Goal: Communication & Community: Answer question/provide support

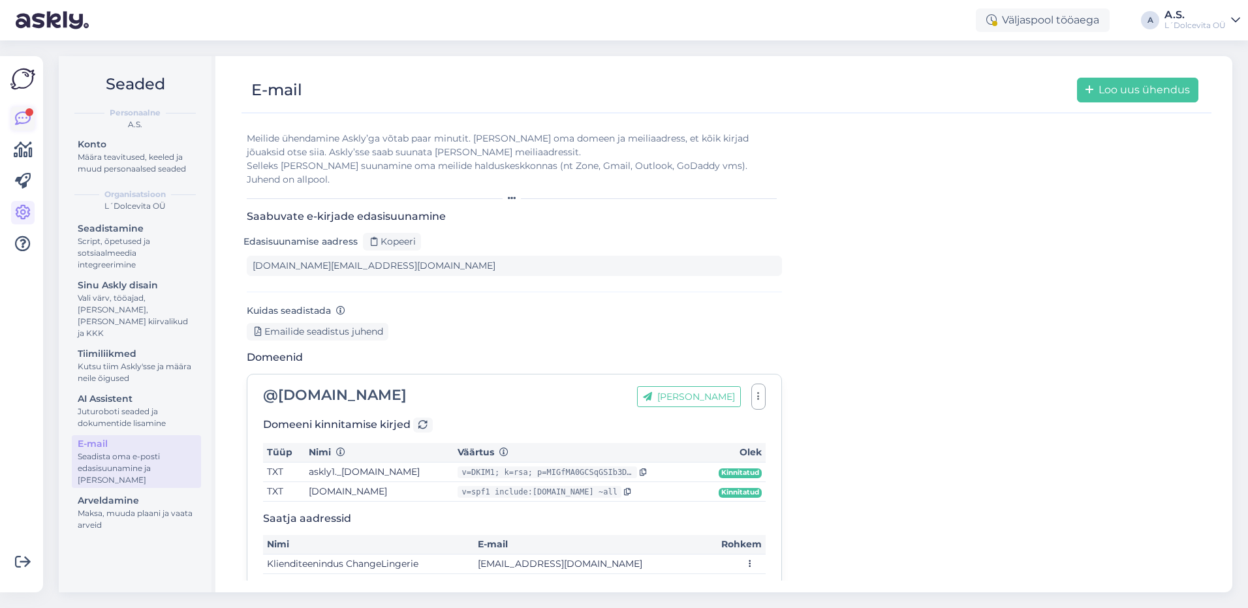
click at [27, 114] on div at bounding box center [29, 112] width 8 height 8
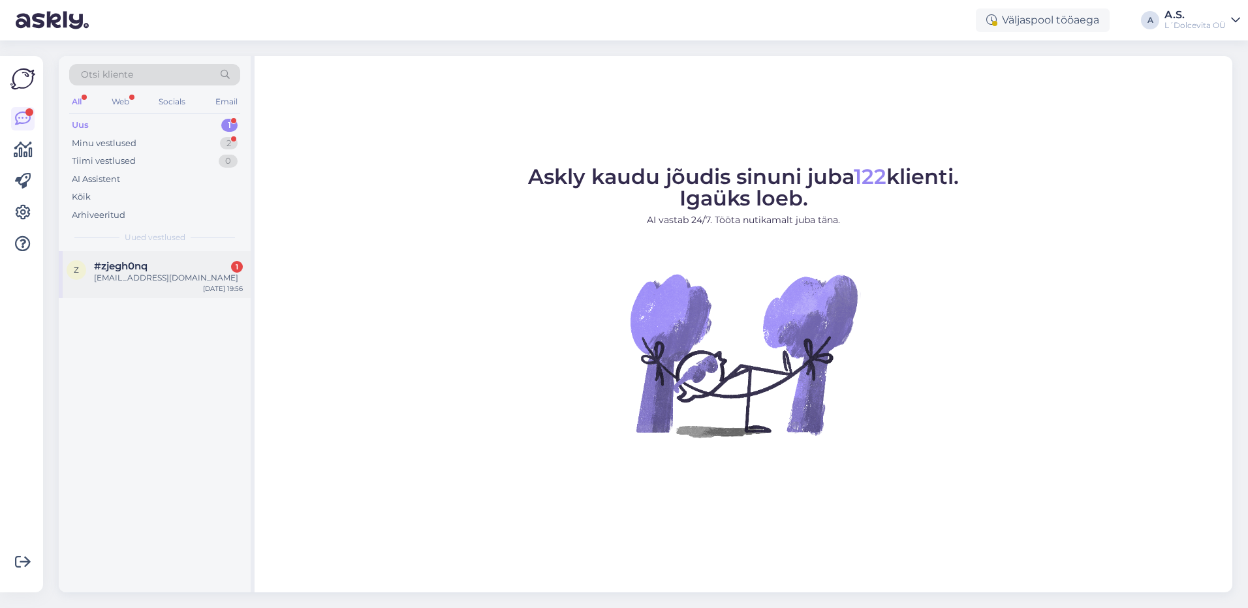
click at [125, 273] on div "[EMAIL_ADDRESS][DOMAIN_NAME]" at bounding box center [168, 278] width 149 height 12
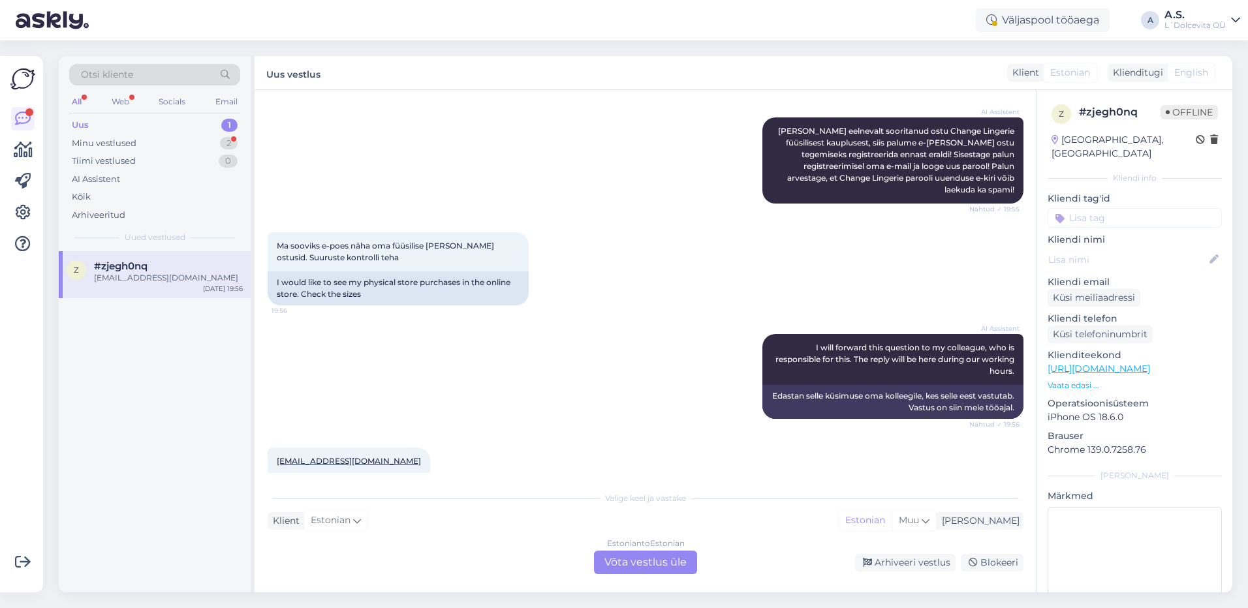
scroll to position [471, 0]
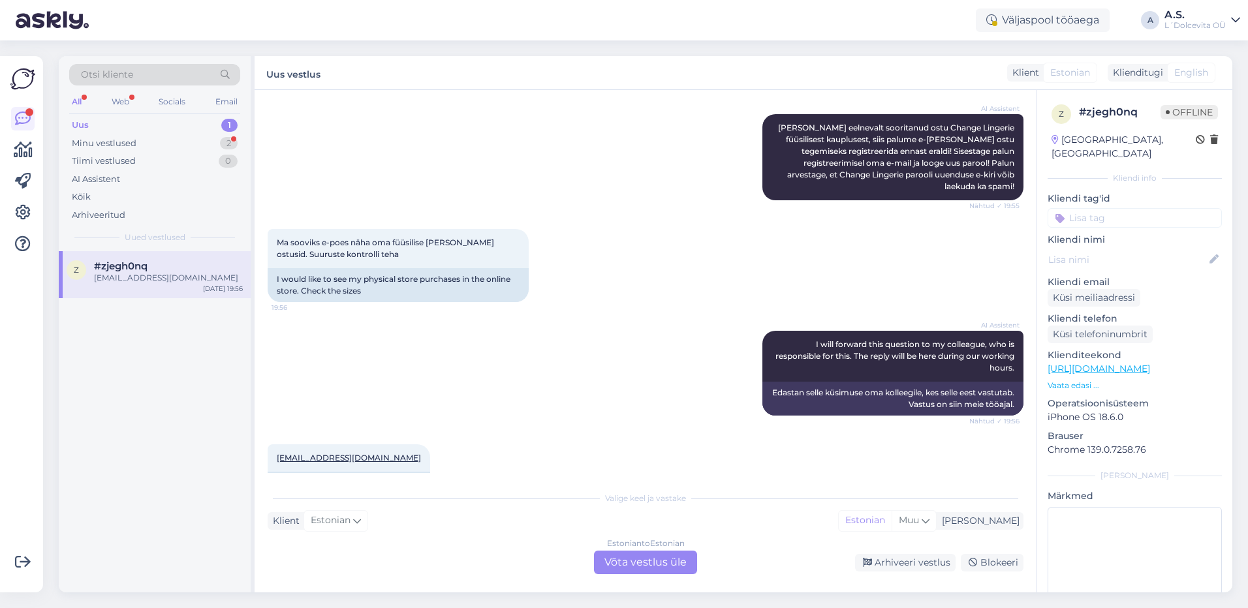
click at [625, 557] on div "Estonian to Estonian Võta vestlus üle" at bounding box center [645, 563] width 103 height 24
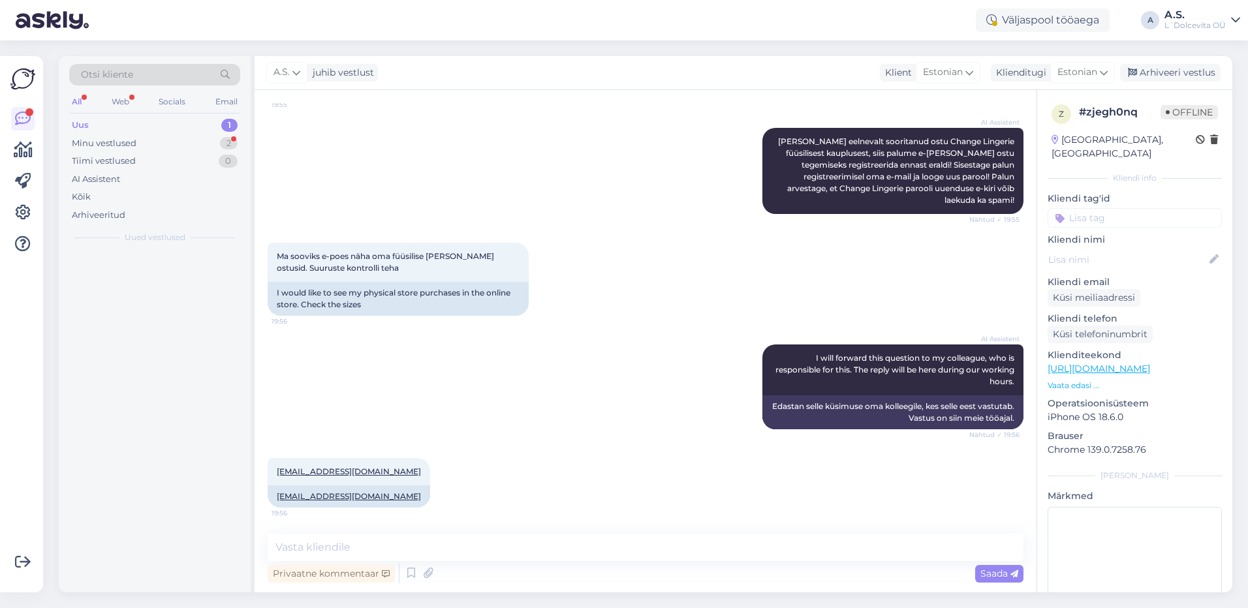
scroll to position [422, 0]
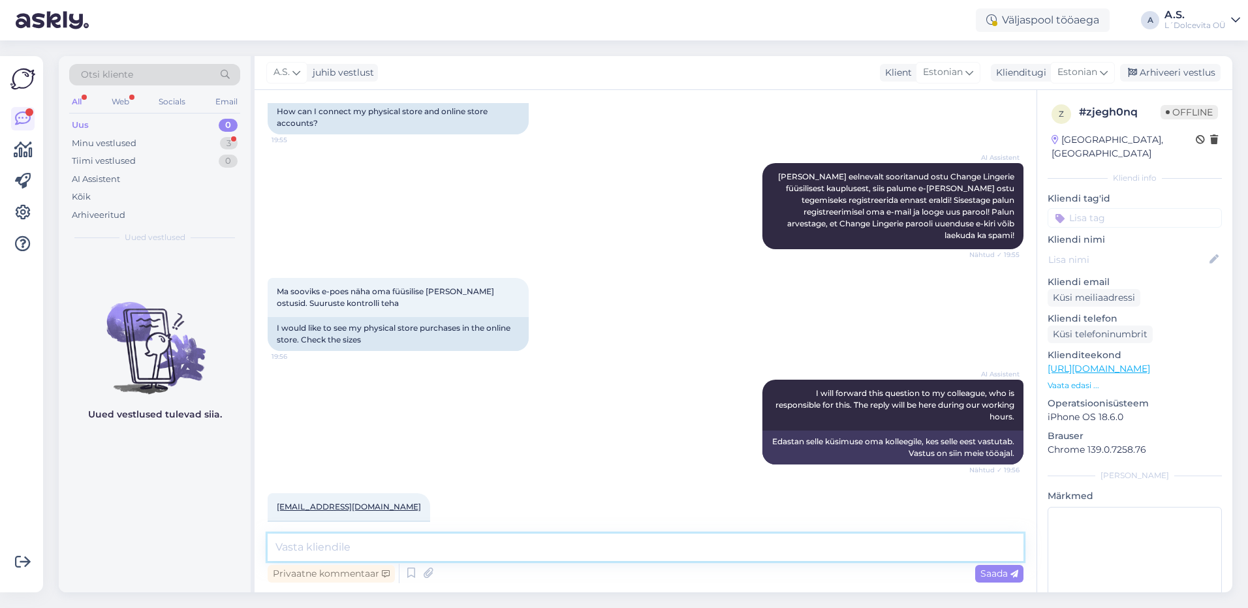
click at [414, 551] on textarea at bounding box center [646, 547] width 756 height 27
drag, startPoint x: 327, startPoint y: 471, endPoint x: 275, endPoint y: 471, distance: 51.6
click at [275, 494] on div "[EMAIL_ADDRESS][DOMAIN_NAME] 19:56" at bounding box center [349, 507] width 163 height 27
copy link "[EMAIL_ADDRESS][DOMAIN_NAME]"
click at [429, 550] on textarea at bounding box center [646, 547] width 756 height 27
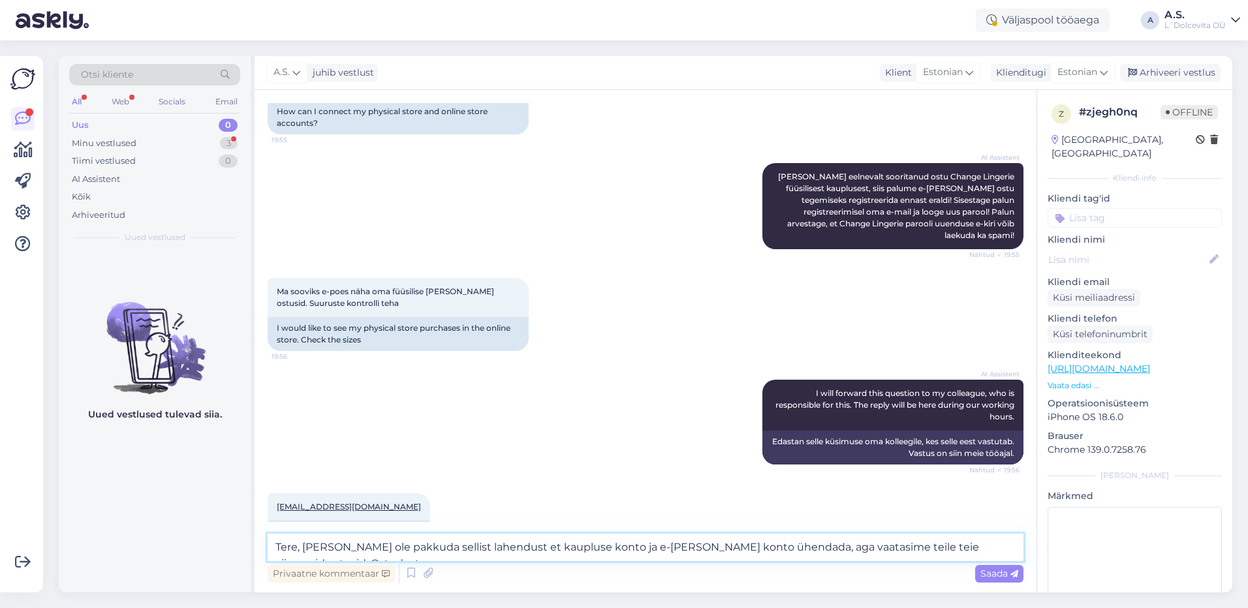
scroll to position [437, 0]
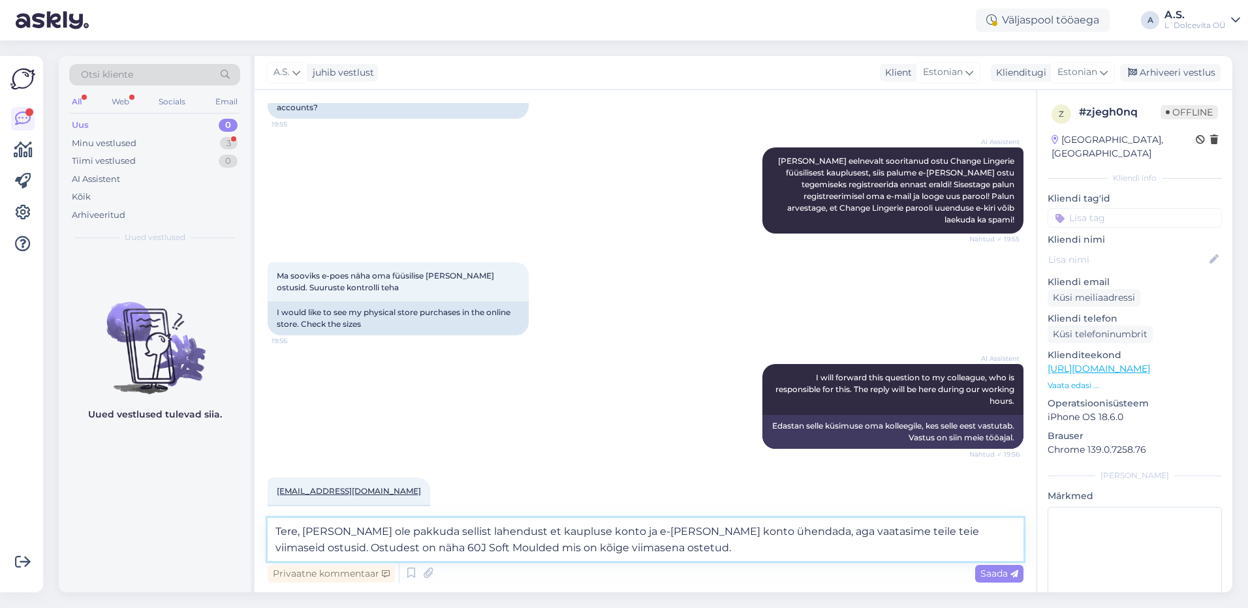
click at [807, 528] on textarea "Tere, [PERSON_NAME] ole pakkuda sellist lahendust et kaupluse konto ja e-[PERSO…" at bounding box center [646, 539] width 756 height 43
type textarea "Tere, [PERSON_NAME] ole pakkuda sellist lahendust et kaupluse konto ja e-[PERSO…"
click at [985, 577] on span "Saada" at bounding box center [999, 574] width 38 height 12
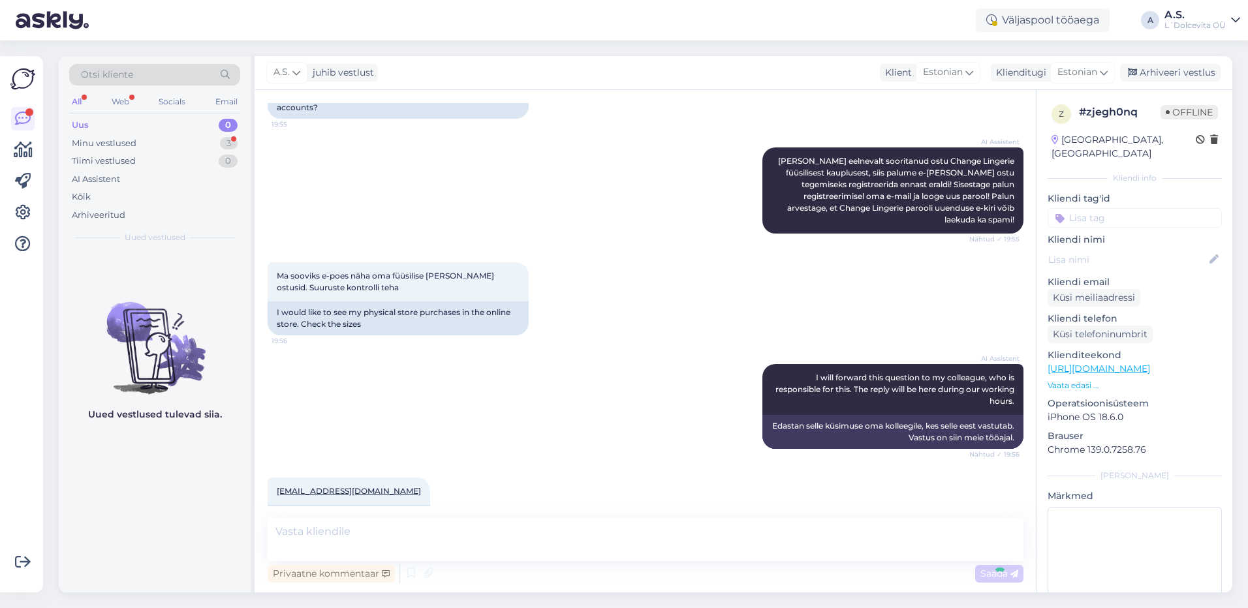
scroll to position [513, 0]
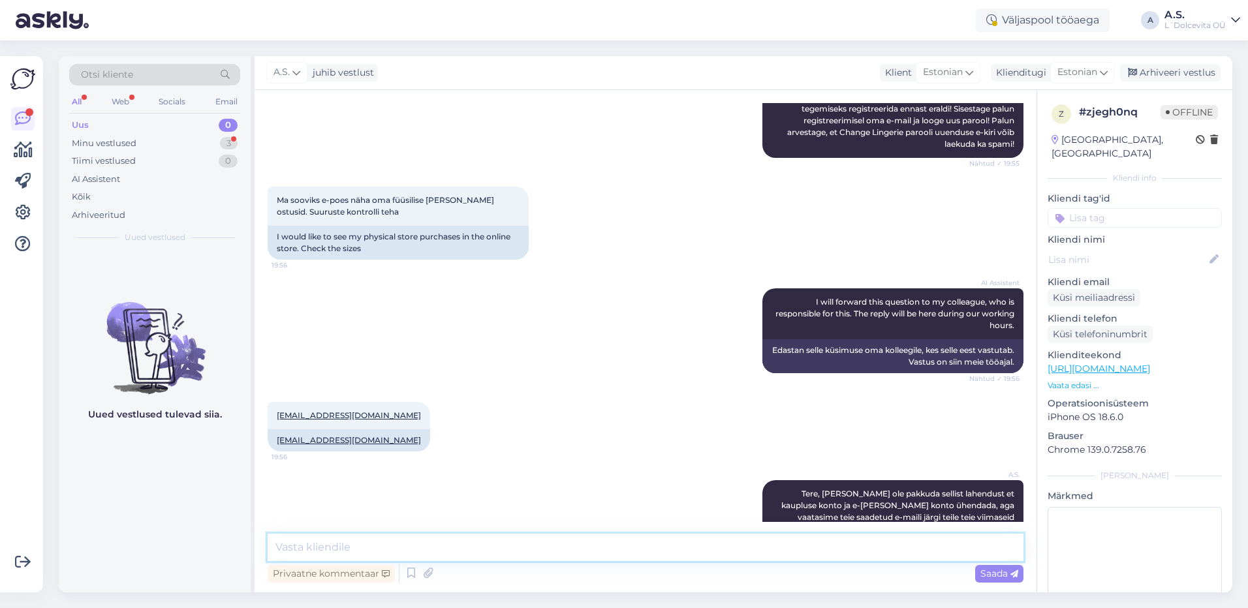
click at [544, 548] on textarea at bounding box center [646, 547] width 756 height 27
type textarea "Kui te soovite edaspidi oma e-[PERSON_NAME] ostusid näha e-[PERSON_NAME] konto …"
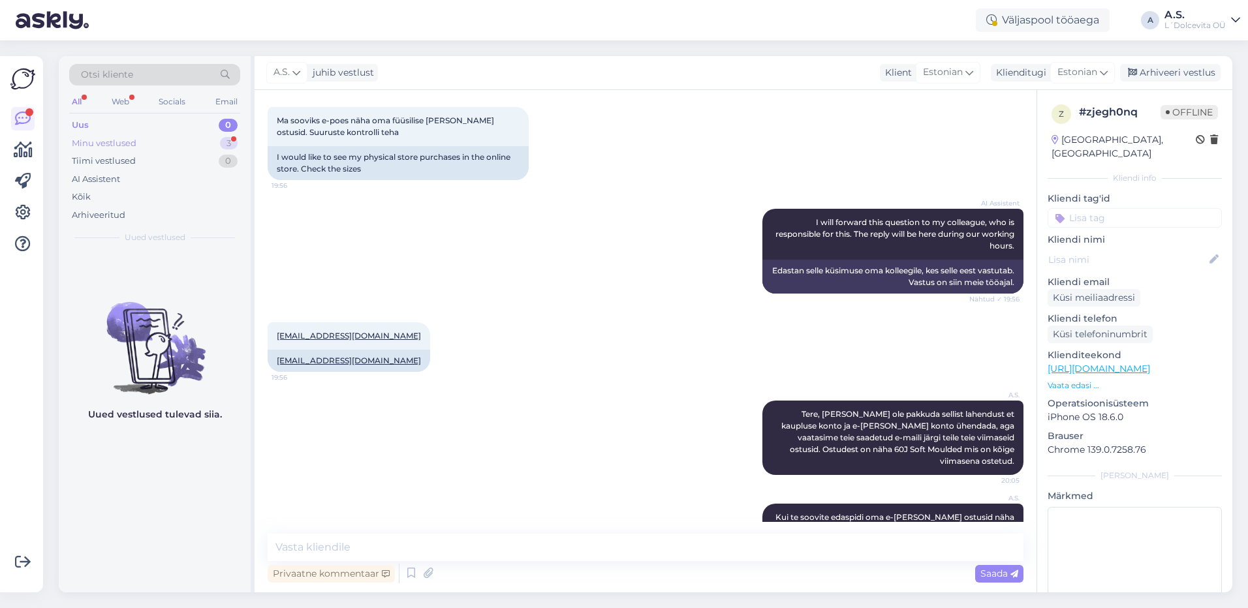
click at [132, 142] on div "Minu vestlused" at bounding box center [104, 143] width 65 height 13
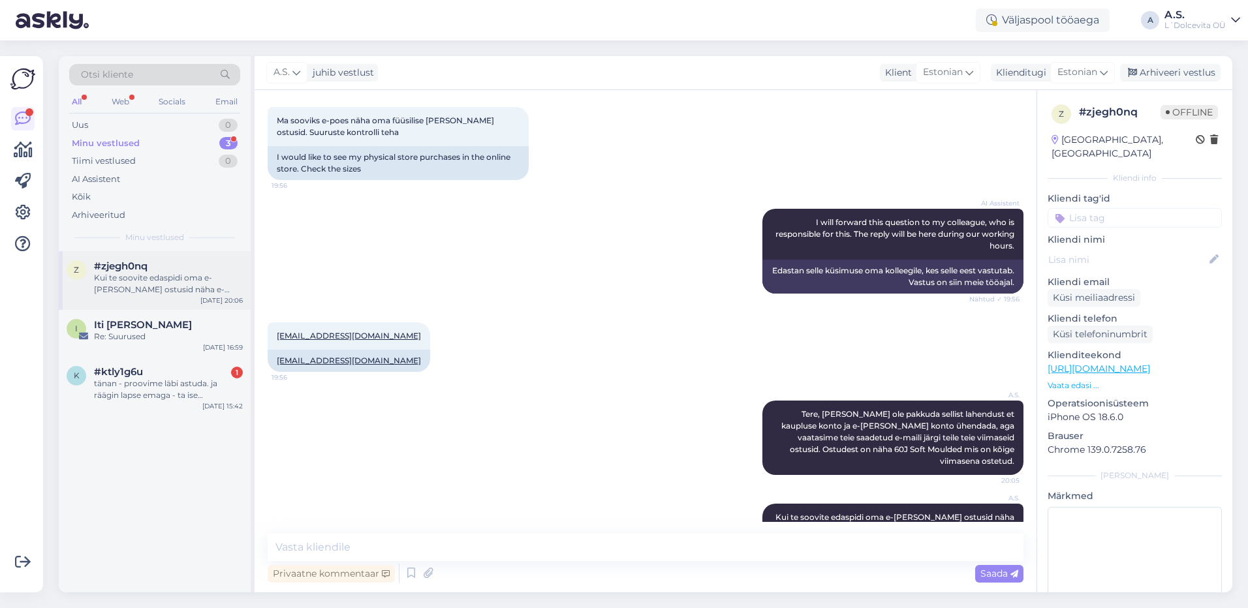
click at [155, 276] on div "Kui te soovite edaspidi oma e-[PERSON_NAME] ostusid näha e-[PERSON_NAME] konto …" at bounding box center [168, 284] width 149 height 24
click at [162, 330] on span "Iti [PERSON_NAME]" at bounding box center [143, 325] width 98 height 12
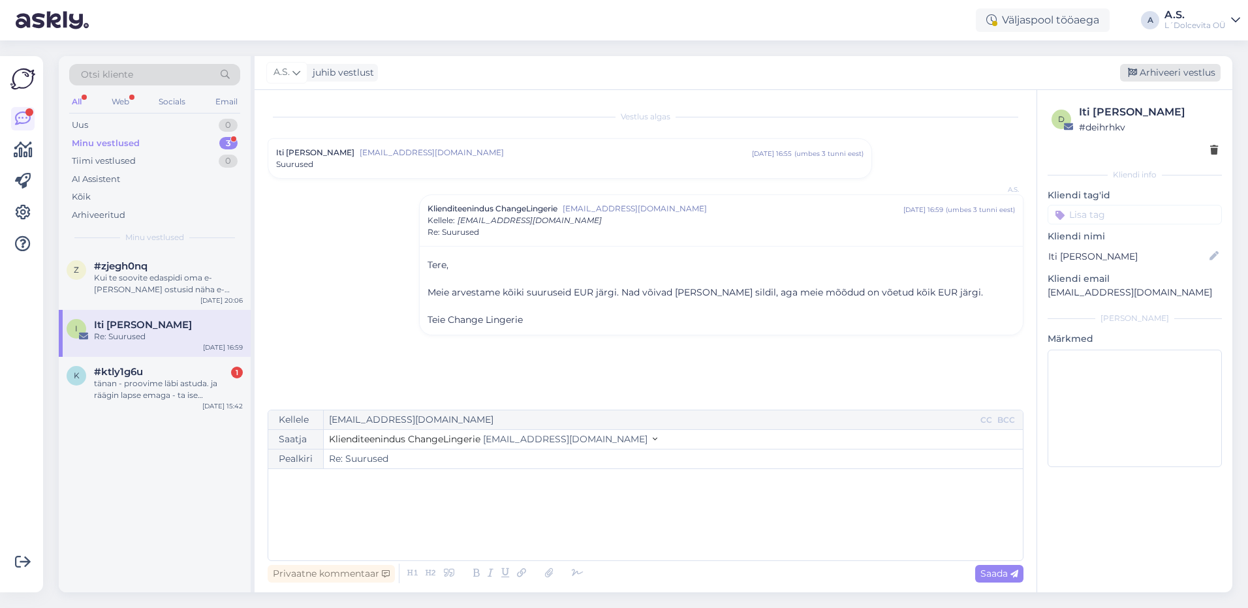
click at [1164, 71] on div "Arhiveeri vestlus" at bounding box center [1170, 73] width 101 height 18
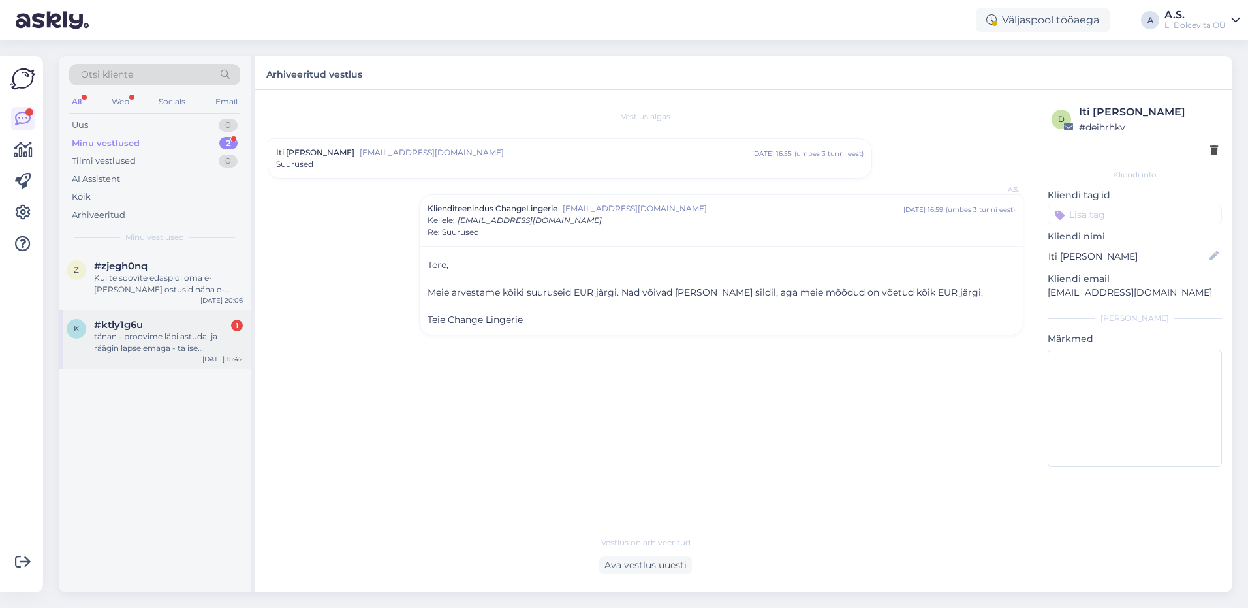
click at [155, 348] on div "tänan - proovime läbi astuda. ja räägin lapse emaga - ta ise samasuguse kehaga …" at bounding box center [168, 343] width 149 height 24
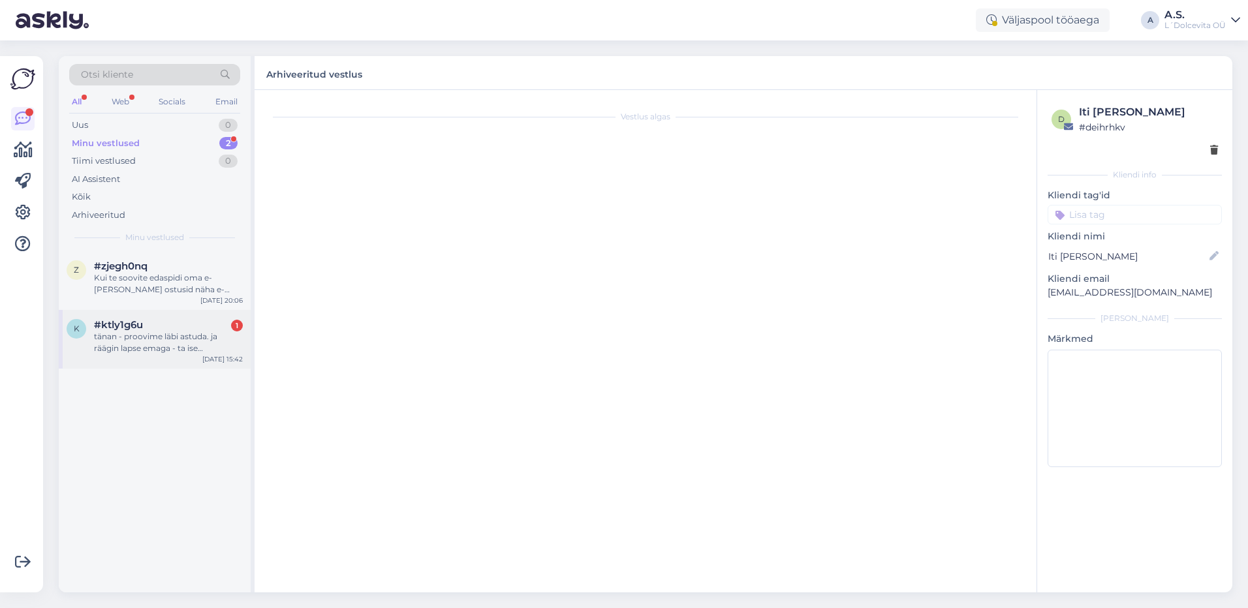
scroll to position [321, 0]
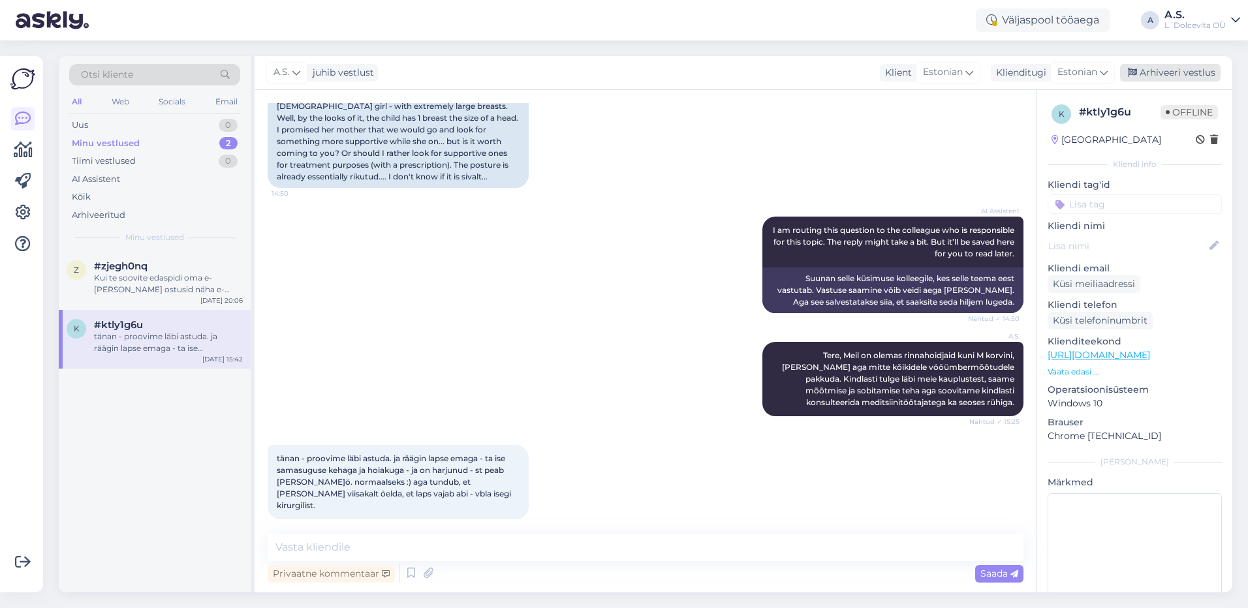
click at [1174, 75] on div "Arhiveeri vestlus" at bounding box center [1170, 73] width 101 height 18
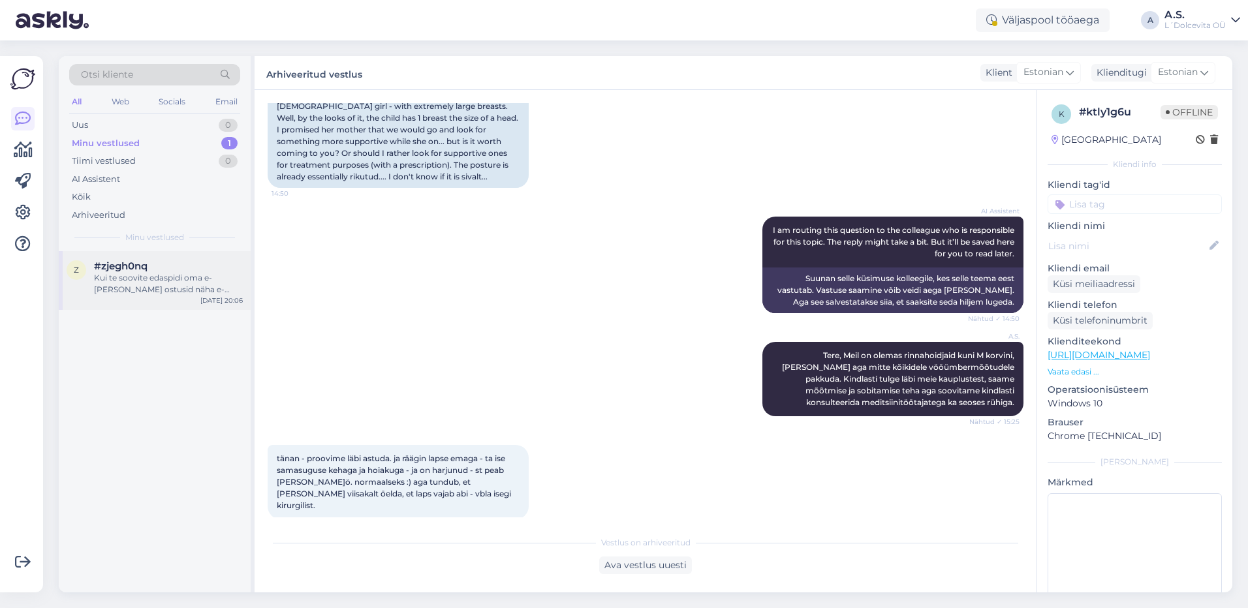
click at [196, 279] on div "Kui te soovite edaspidi oma e-[PERSON_NAME] ostusid näha e-[PERSON_NAME] konto …" at bounding box center [168, 284] width 149 height 24
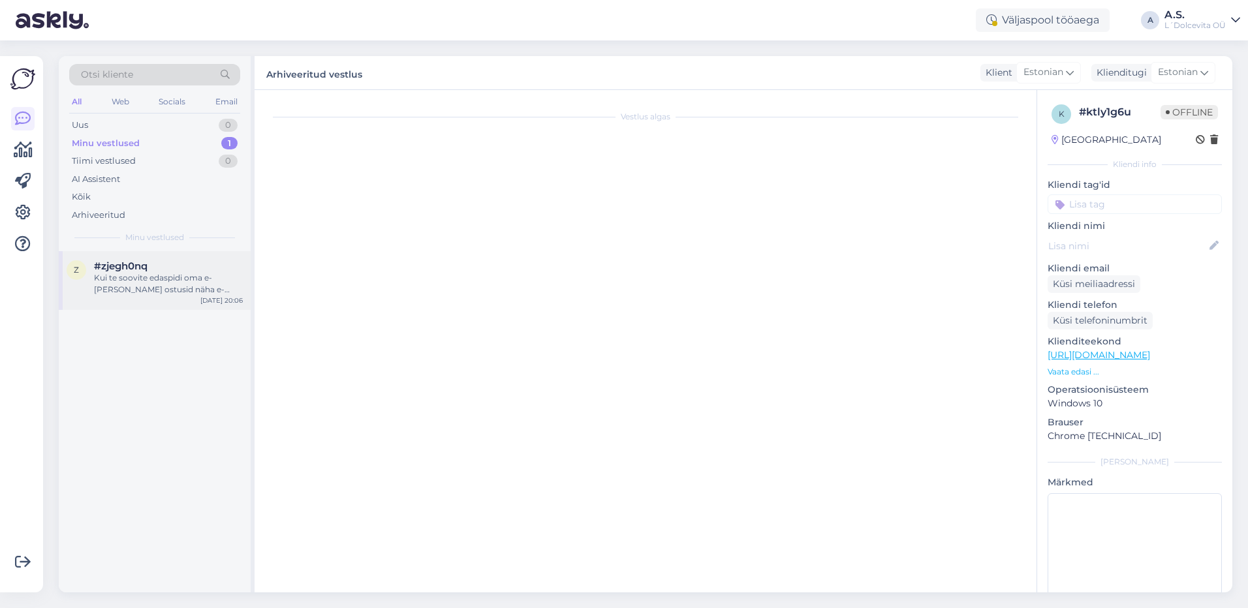
scroll to position [593, 0]
